Goal: Check status

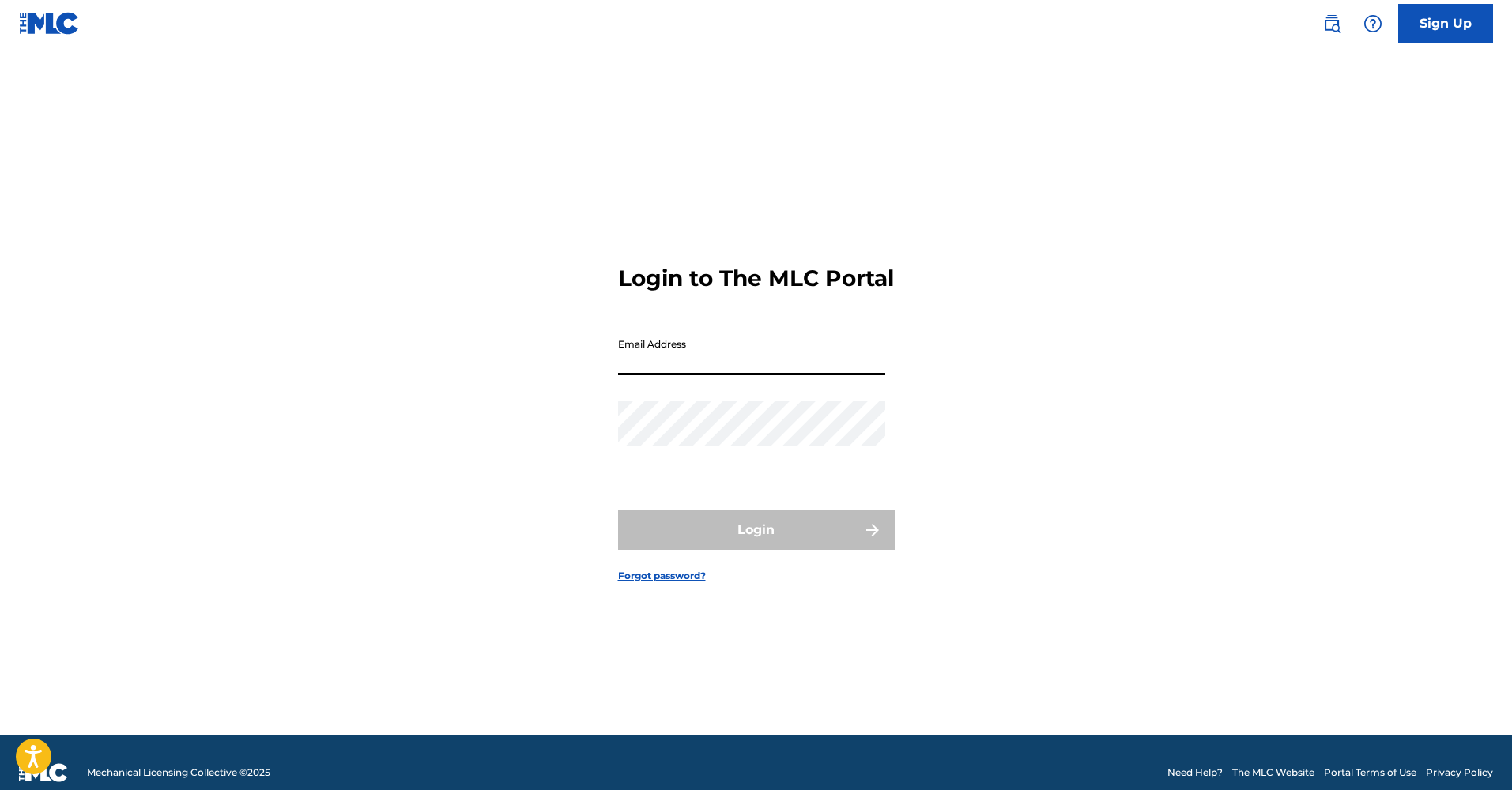
type input "[EMAIL_ADDRESS][DOMAIN_NAME]"
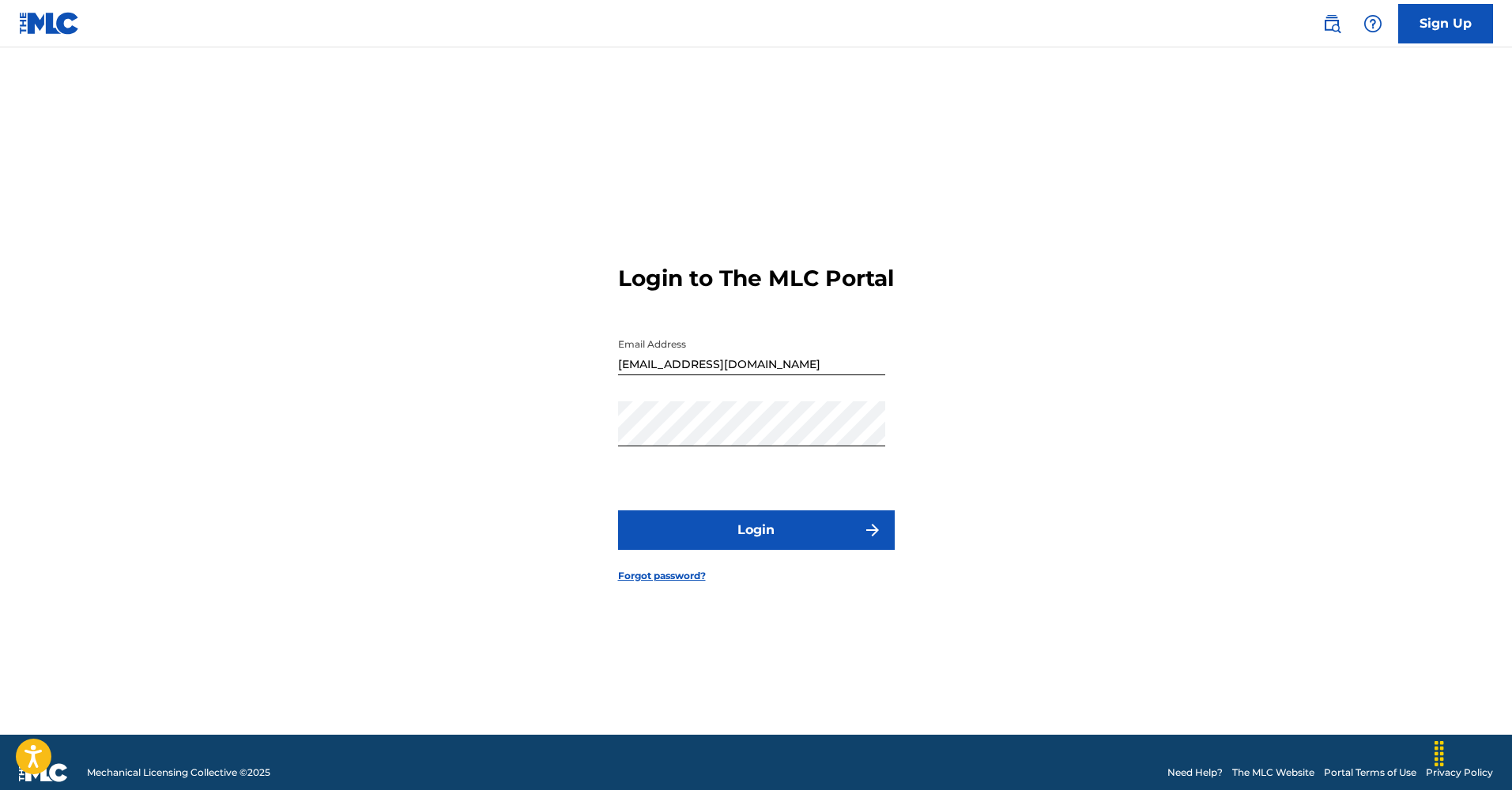
click at [727, 550] on button "Login" at bounding box center [756, 530] width 276 height 39
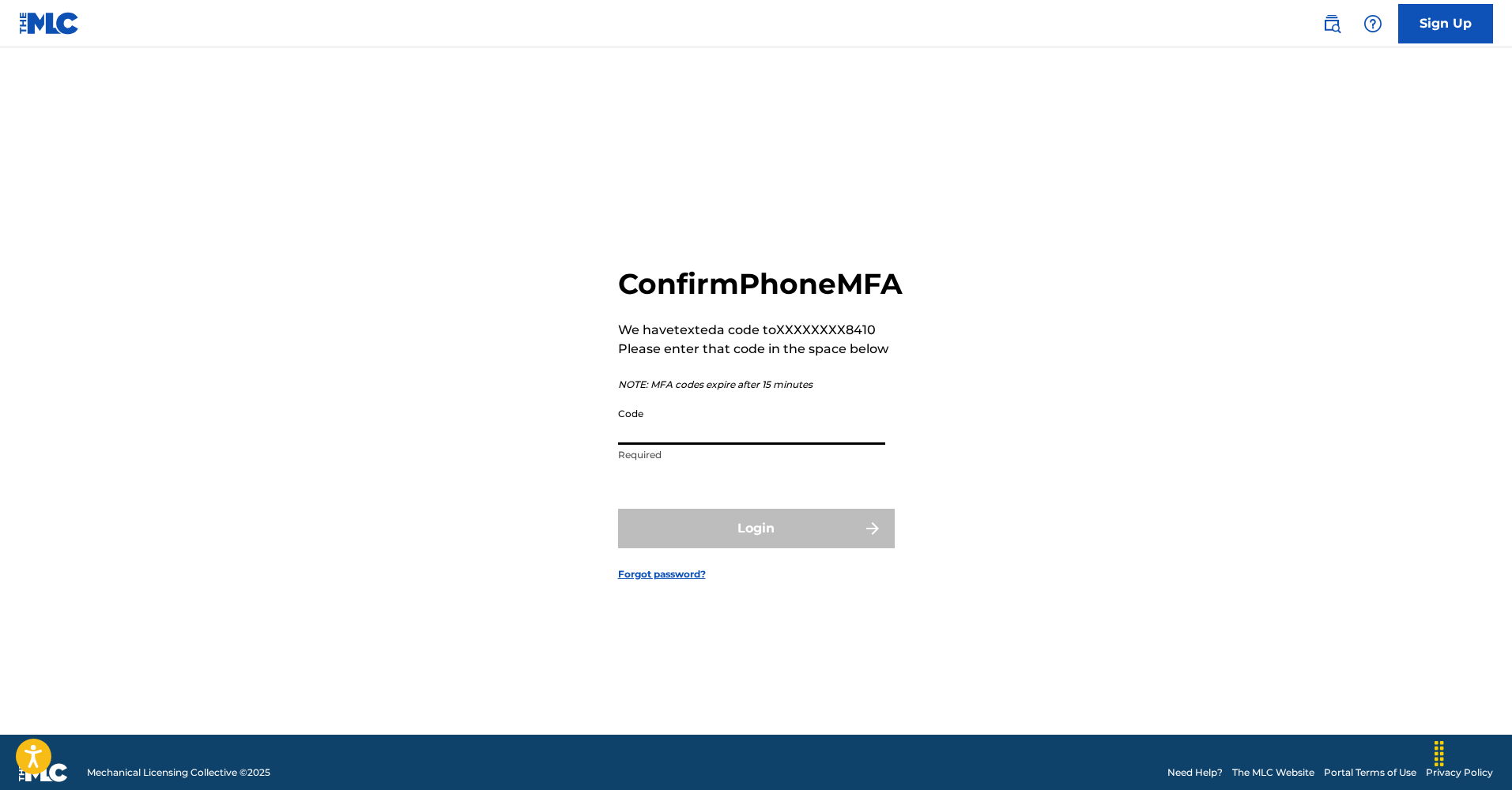
click at [649, 437] on input "Code" at bounding box center [751, 422] width 267 height 45
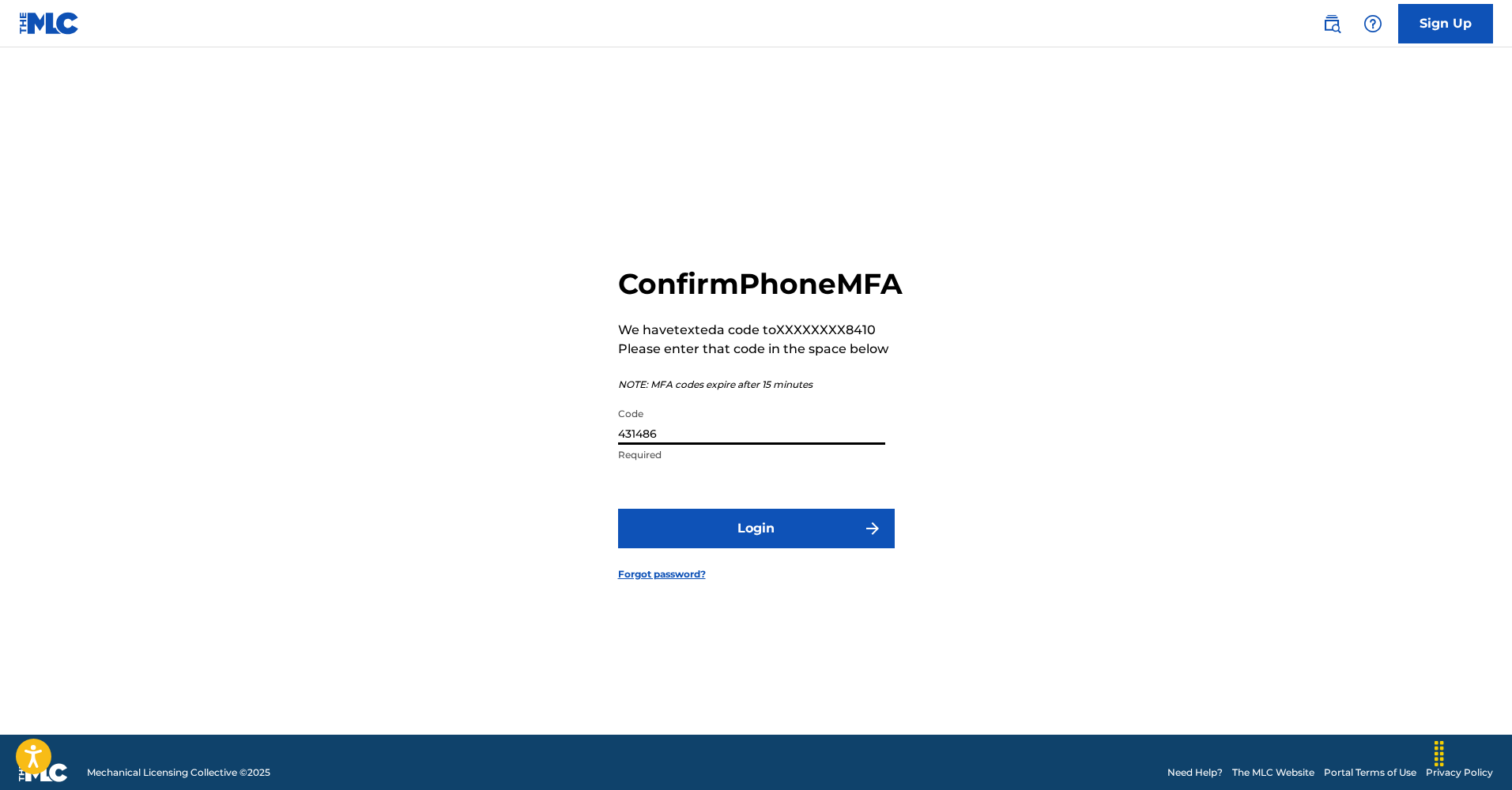
type input "431486"
click at [755, 546] on button "Login" at bounding box center [756, 528] width 276 height 39
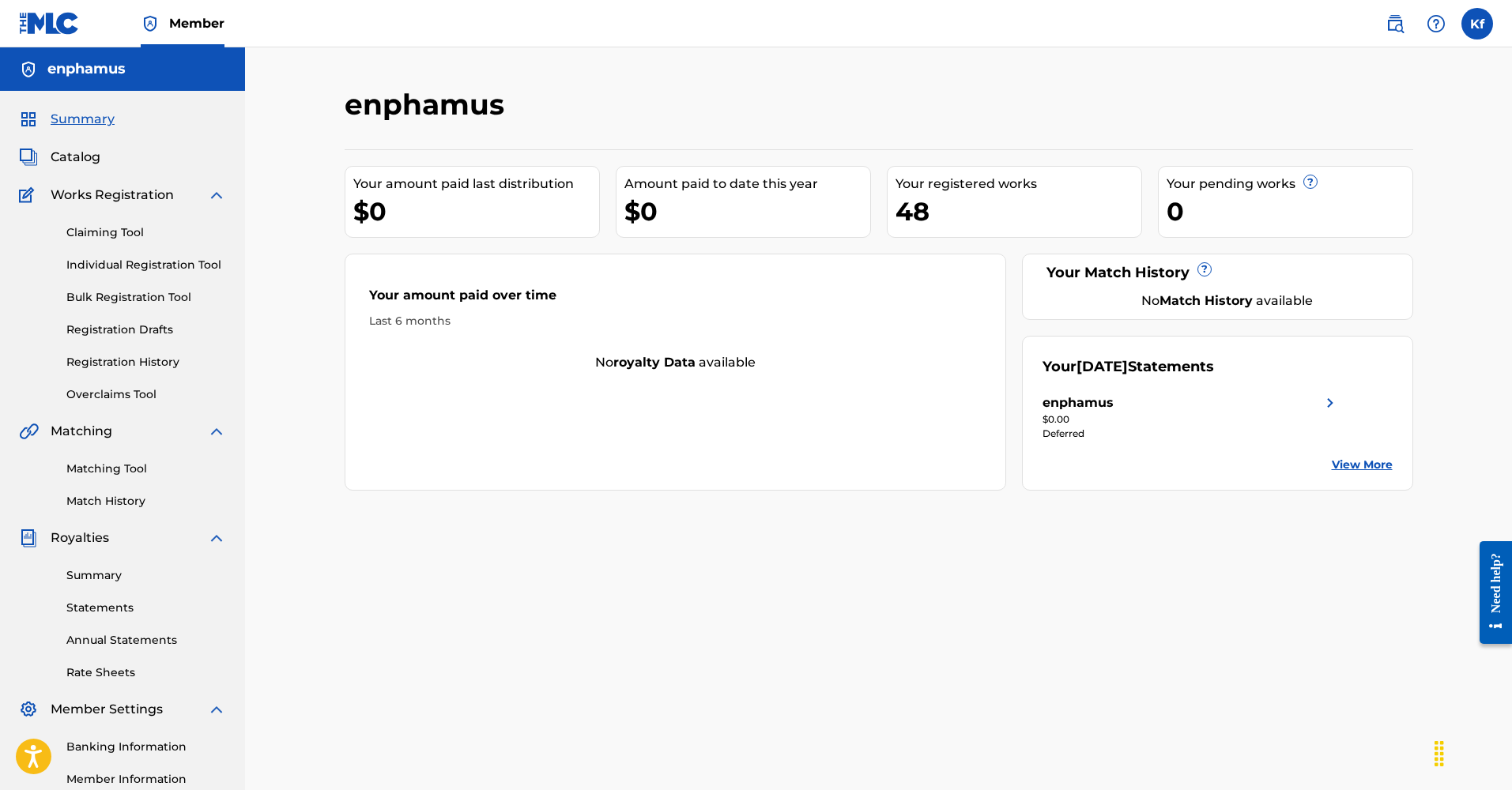
click at [1356, 470] on link "View More" at bounding box center [1362, 465] width 61 height 17
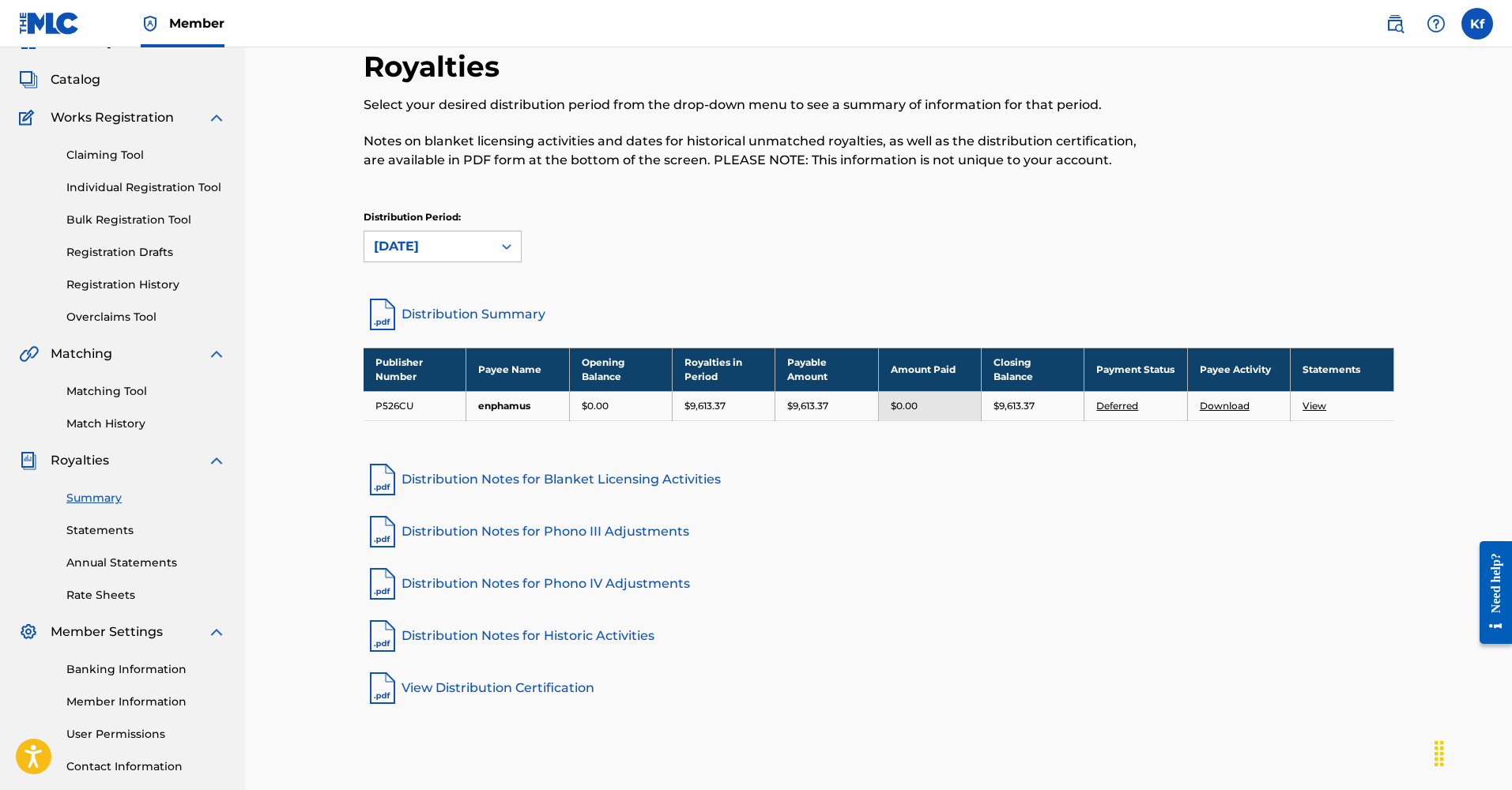
scroll to position [126, 0]
